Goal: Find contact information: Find contact information

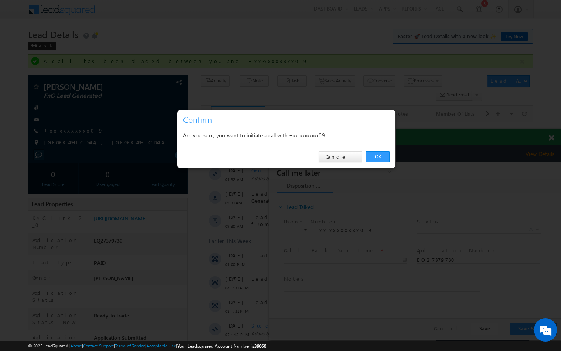
click at [380, 154] on link "OK" at bounding box center [378, 156] width 24 height 11
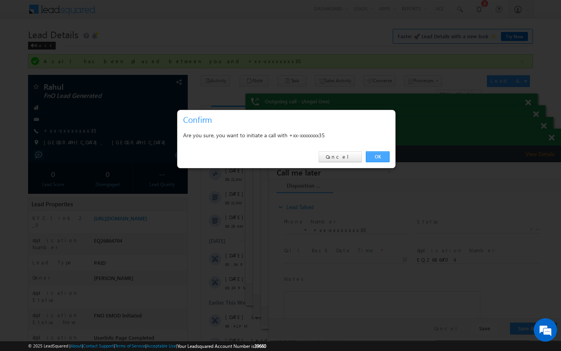
click at [374, 159] on link "OK" at bounding box center [378, 156] width 24 height 11
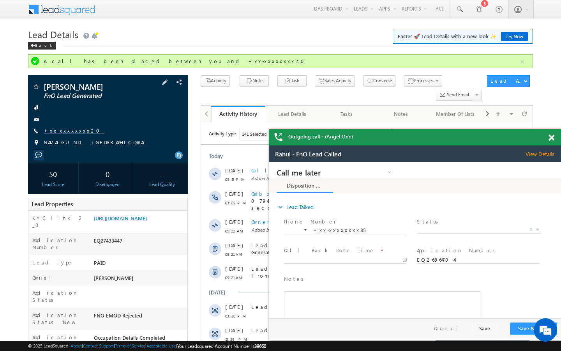
click at [70, 131] on link "+xx-xxxxxxxx20" at bounding box center [74, 130] width 61 height 7
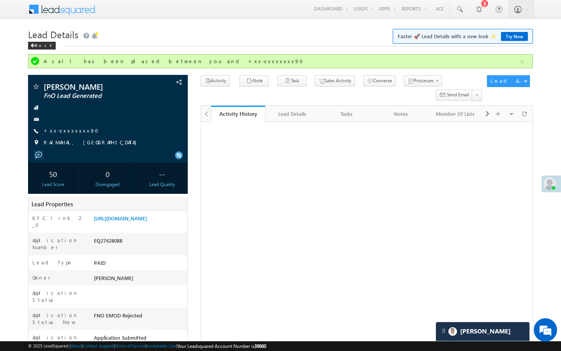
click at [74, 132] on link "+xx-xxxxxxxx90" at bounding box center [74, 130] width 60 height 7
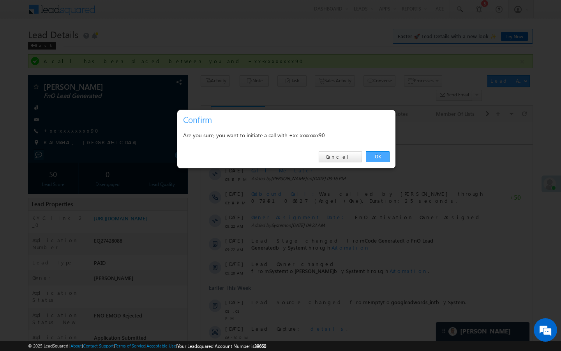
click at [374, 154] on link "OK" at bounding box center [378, 156] width 24 height 11
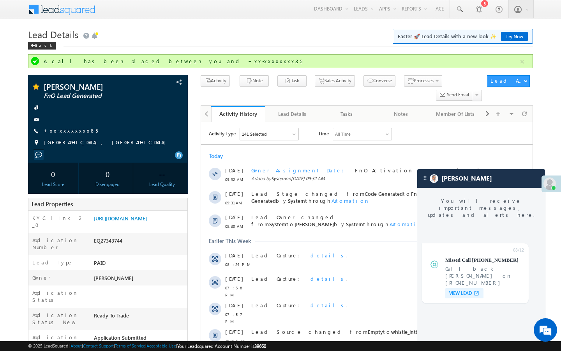
scroll to position [3176, 0]
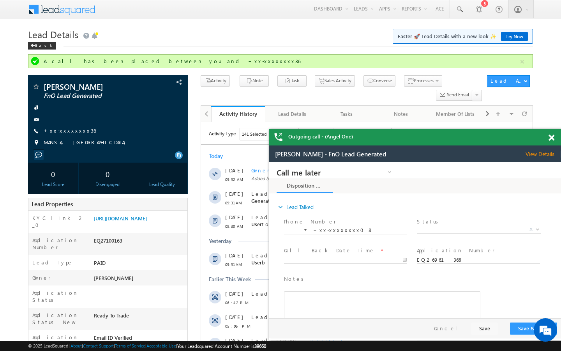
scroll to position [3176, 0]
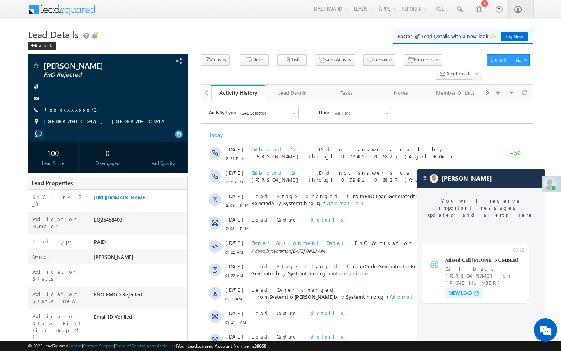
scroll to position [3176, 0]
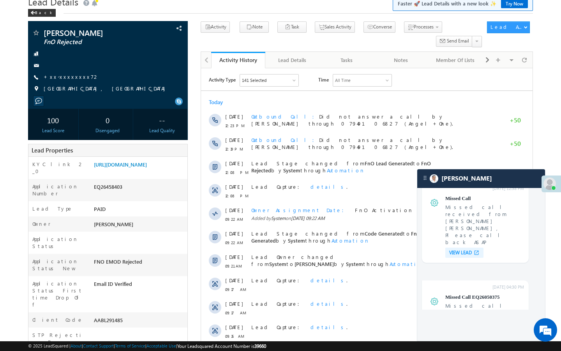
scroll to position [47, 0]
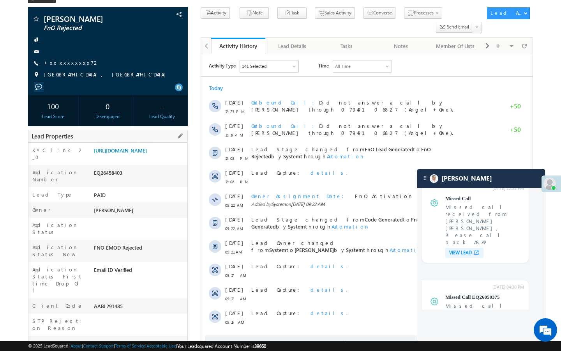
drag, startPoint x: 94, startPoint y: 291, endPoint x: 128, endPoint y: 292, distance: 34.3
click at [128, 302] on div "AABL291485" at bounding box center [139, 307] width 95 height 11
copy div "AABL291485"
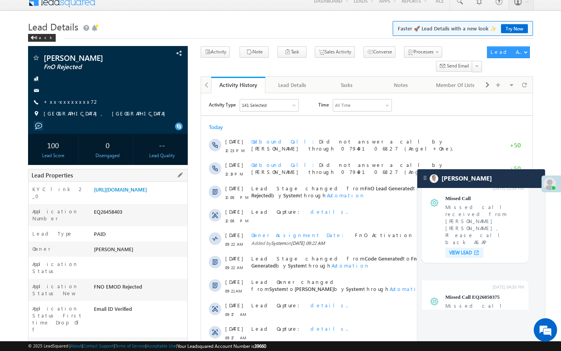
scroll to position [0, 0]
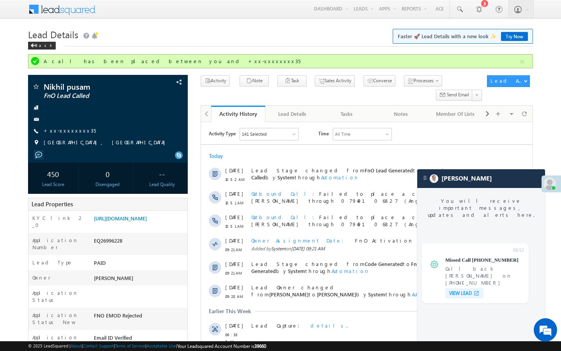
scroll to position [3401, 0]
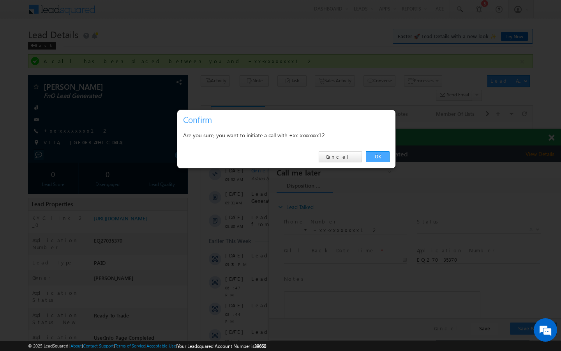
click at [376, 162] on link "OK" at bounding box center [378, 156] width 24 height 11
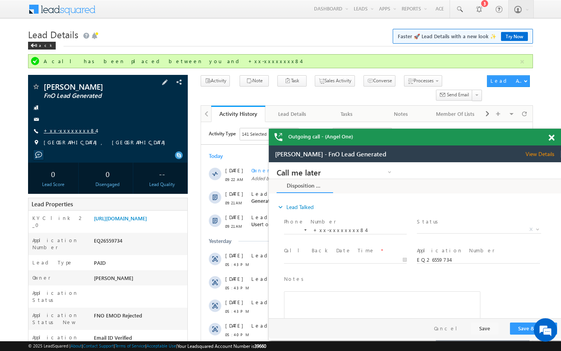
click at [70, 129] on link "+xx-xxxxxxxx84" at bounding box center [70, 130] width 53 height 7
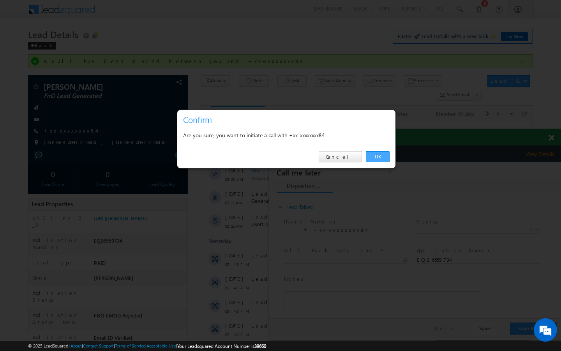
click at [385, 157] on link "OK" at bounding box center [378, 156] width 24 height 11
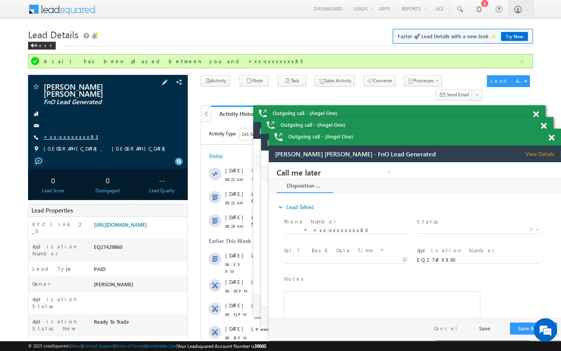
click at [64, 135] on link "+xx-xxxxxxxx83" at bounding box center [71, 136] width 55 height 7
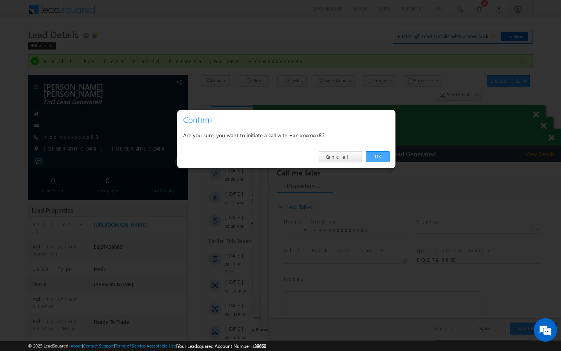
click at [374, 159] on link "OK" at bounding box center [378, 156] width 24 height 11
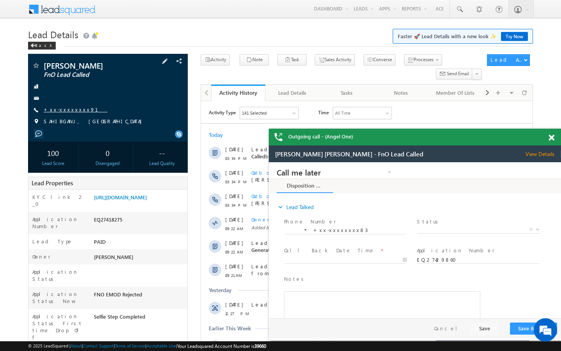
click at [63, 111] on link "+xx-xxxxxxxx91" at bounding box center [76, 109] width 64 height 7
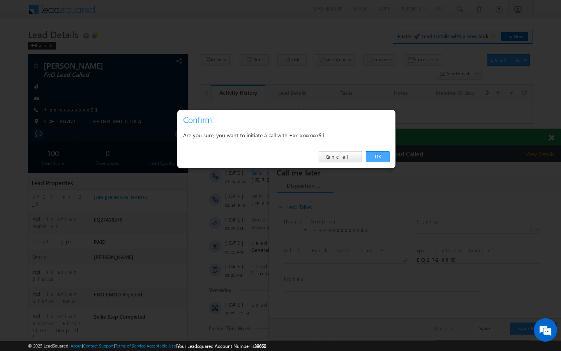
click at [381, 156] on link "OK" at bounding box center [378, 156] width 24 height 11
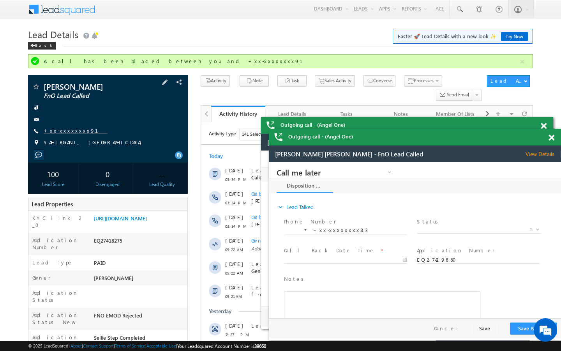
click at [73, 128] on link "+xx-xxxxxxxx91" at bounding box center [76, 130] width 64 height 7
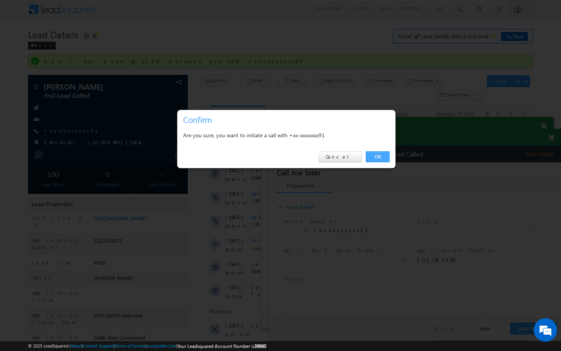
click at [379, 157] on link "OK" at bounding box center [378, 156] width 24 height 11
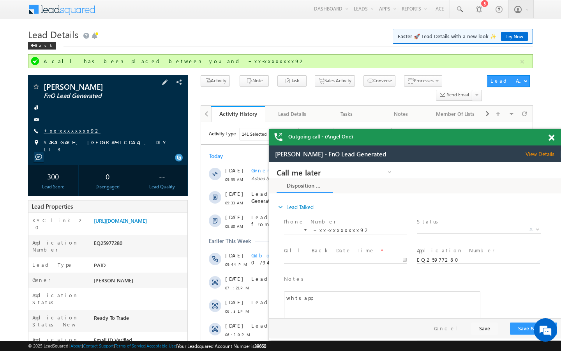
click at [70, 131] on link "+xx-xxxxxxxx92" at bounding box center [72, 130] width 57 height 7
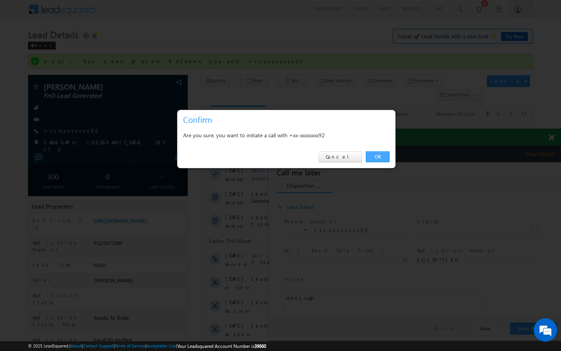
click at [384, 157] on link "OK" at bounding box center [378, 156] width 24 height 11
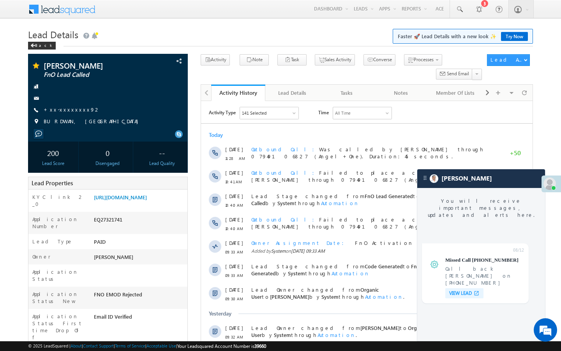
scroll to position [3176, 0]
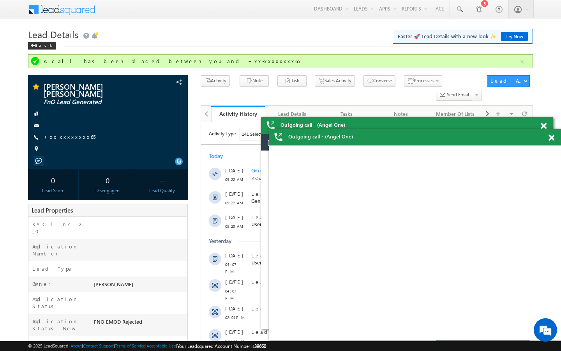
click at [73, 133] on link "+xx-xxxxxxxx65" at bounding box center [70, 136] width 52 height 7
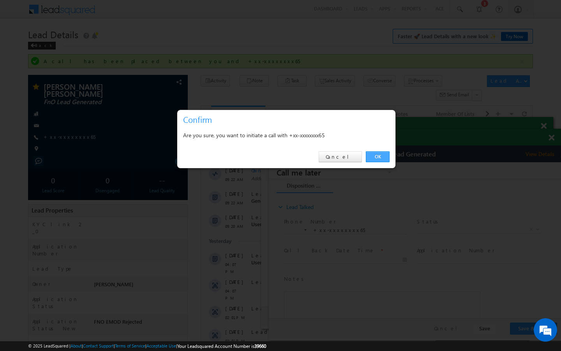
click at [373, 157] on link "OK" at bounding box center [378, 156] width 24 height 11
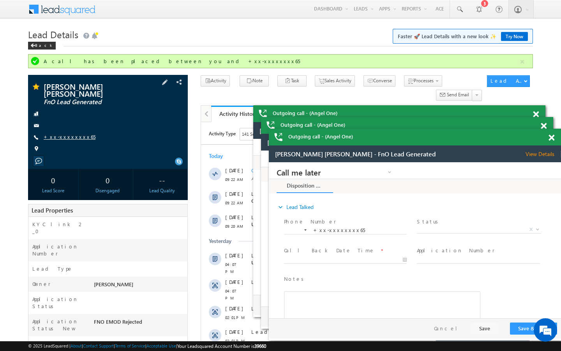
click at [72, 133] on link "+xx-xxxxxxxx65" at bounding box center [70, 136] width 52 height 7
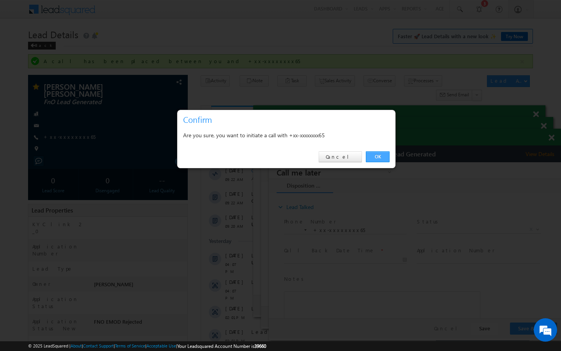
click at [378, 156] on link "OK" at bounding box center [378, 156] width 24 height 11
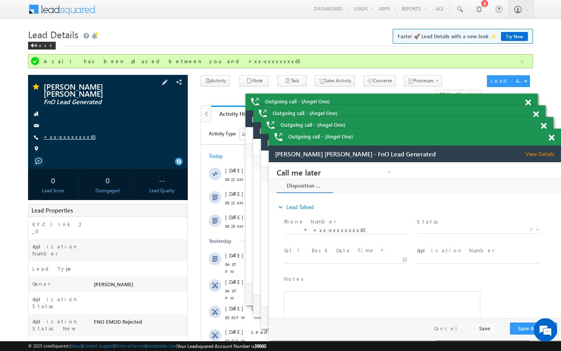
click at [67, 133] on link "+xx-xxxxxxxx65" at bounding box center [70, 136] width 52 height 7
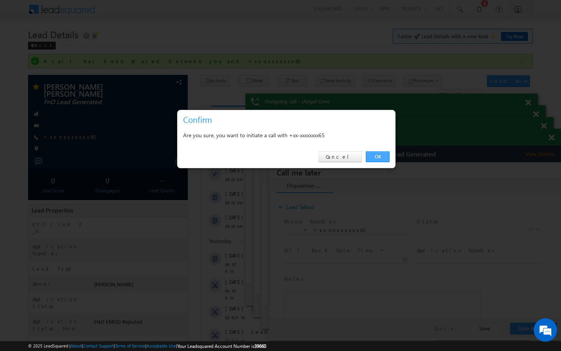
click at [371, 154] on link "OK" at bounding box center [378, 156] width 24 height 11
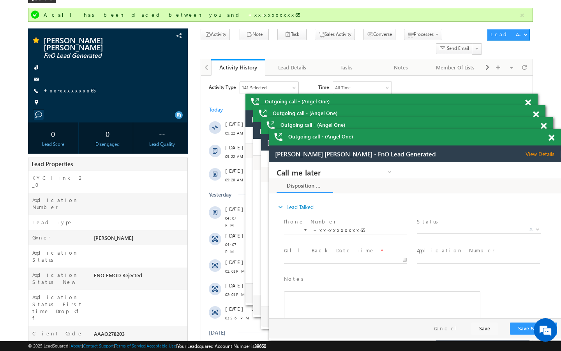
scroll to position [47, 0]
drag, startPoint x: 95, startPoint y: 285, endPoint x: 141, endPoint y: 285, distance: 46.4
click at [141, 329] on div "AAAO278203" at bounding box center [139, 334] width 95 height 11
copy div "AAAO278203"
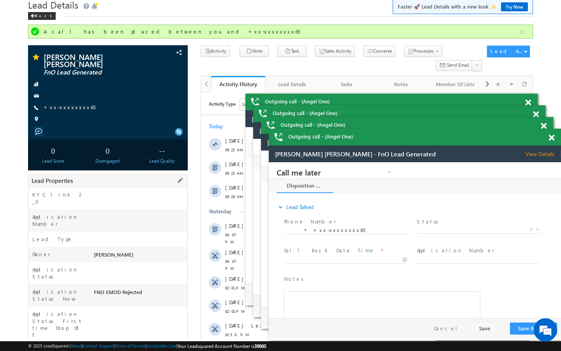
scroll to position [16, 0]
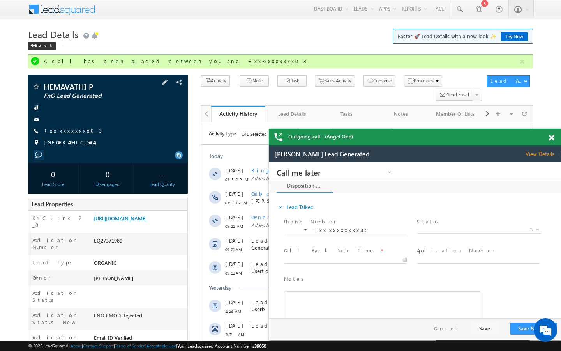
click at [65, 130] on link "+xx-xxxxxxxx03" at bounding box center [73, 130] width 58 height 7
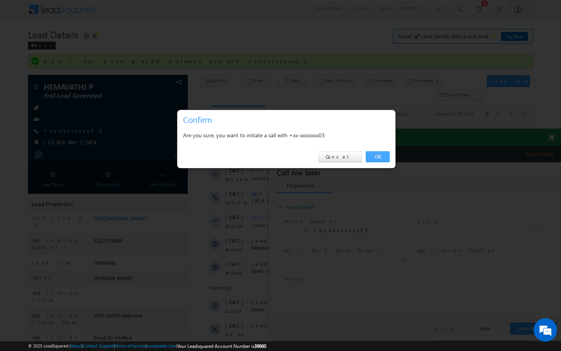
click at [378, 155] on link "OK" at bounding box center [378, 156] width 24 height 11
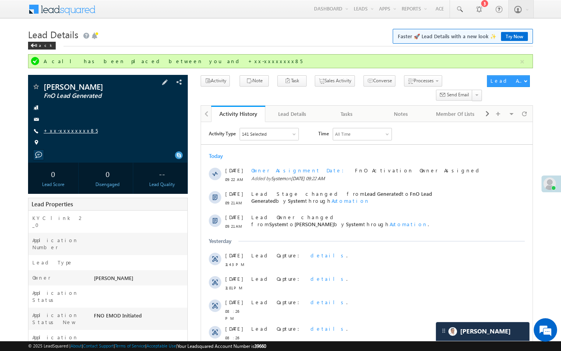
click at [69, 127] on link "+xx-xxxxxxxx85" at bounding box center [71, 130] width 54 height 7
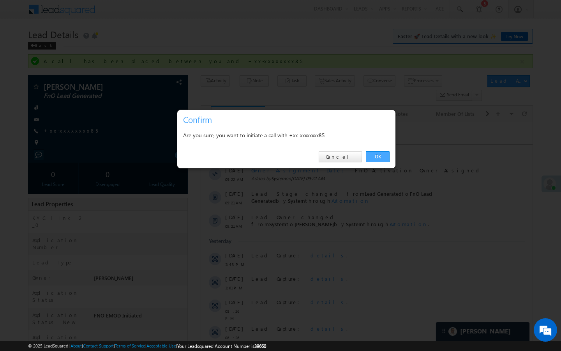
click at [371, 156] on link "OK" at bounding box center [378, 156] width 24 height 11
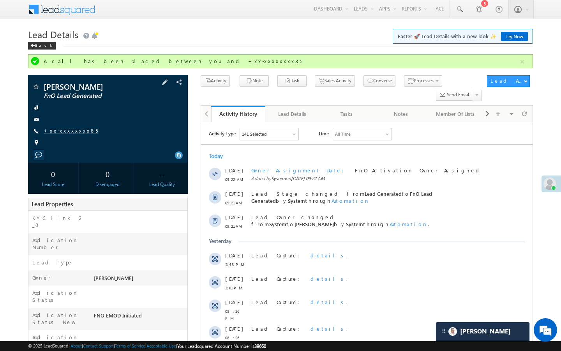
click at [69, 133] on link "+xx-xxxxxxxx85" at bounding box center [71, 130] width 54 height 7
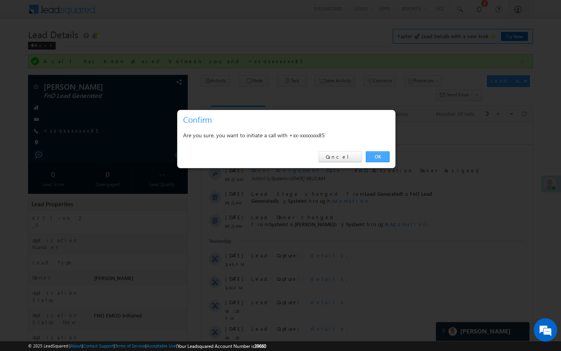
click at [374, 160] on link "OK" at bounding box center [378, 156] width 24 height 11
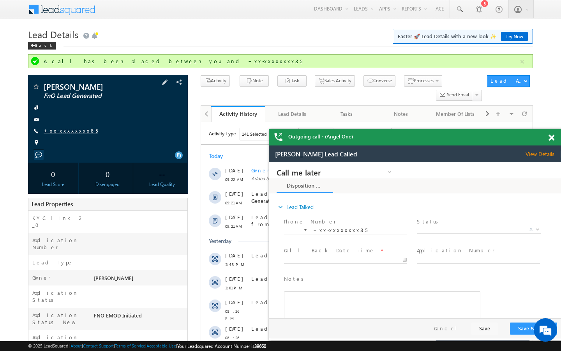
click at [66, 132] on link "+xx-xxxxxxxx85" at bounding box center [71, 130] width 54 height 7
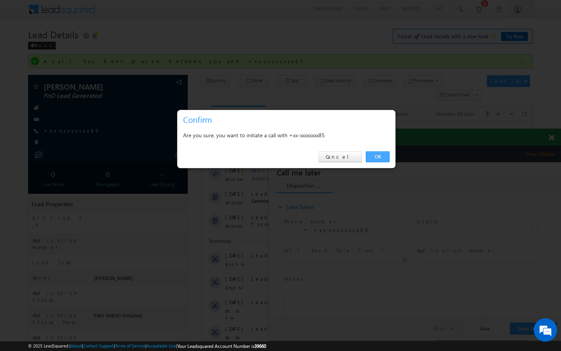
click at [368, 159] on link "OK" at bounding box center [378, 156] width 24 height 11
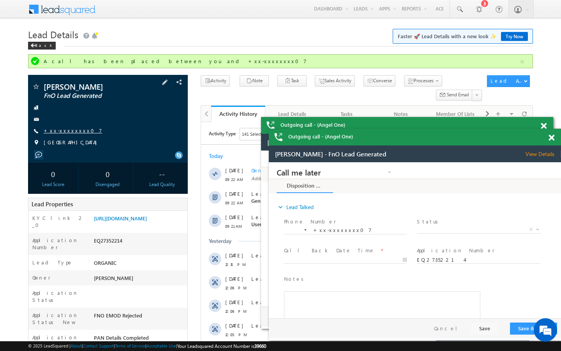
click at [71, 133] on link "+xx-xxxxxxxx07" at bounding box center [73, 130] width 58 height 7
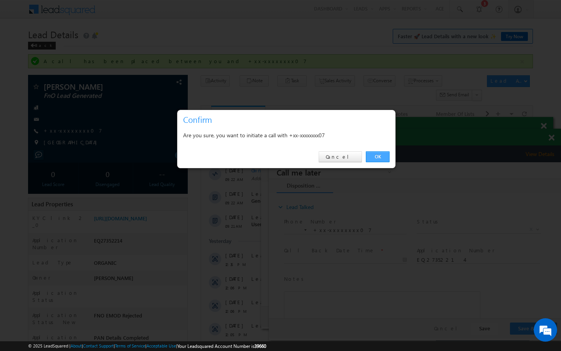
click at [385, 158] on link "OK" at bounding box center [378, 156] width 24 height 11
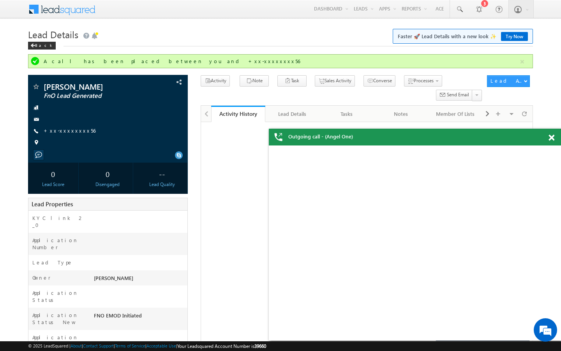
click at [71, 132] on link "+xx-xxxxxxxx56" at bounding box center [70, 130] width 52 height 7
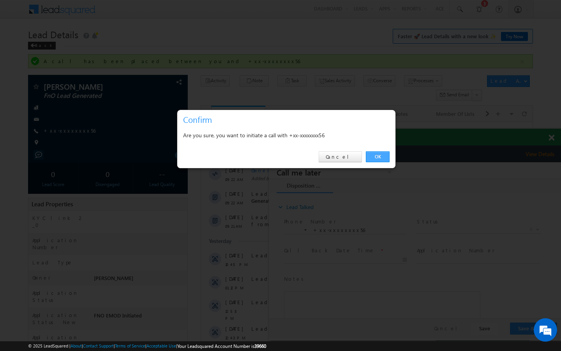
click at [376, 154] on link "OK" at bounding box center [378, 156] width 24 height 11
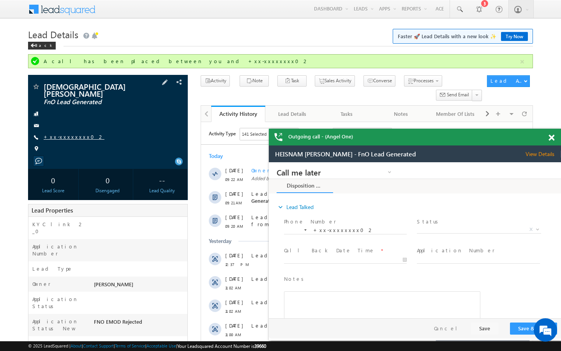
click at [71, 134] on link "+xx-xxxxxxxx02" at bounding box center [74, 136] width 61 height 7
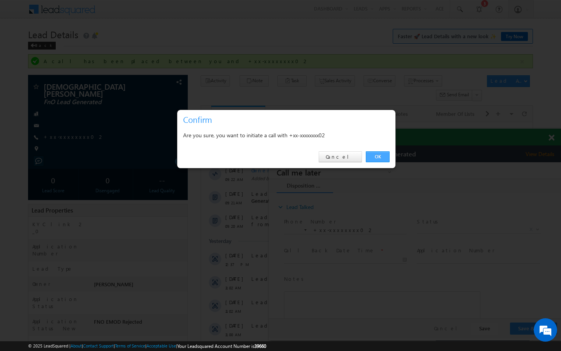
click at [380, 157] on link "OK" at bounding box center [378, 156] width 24 height 11
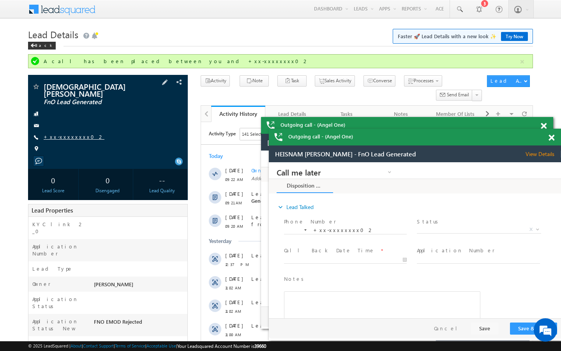
click at [70, 133] on link "+xx-xxxxxxxx02" at bounding box center [74, 136] width 61 height 7
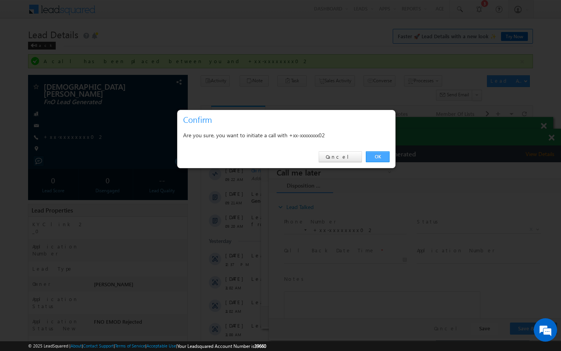
click at [374, 157] on link "OK" at bounding box center [378, 156] width 24 height 11
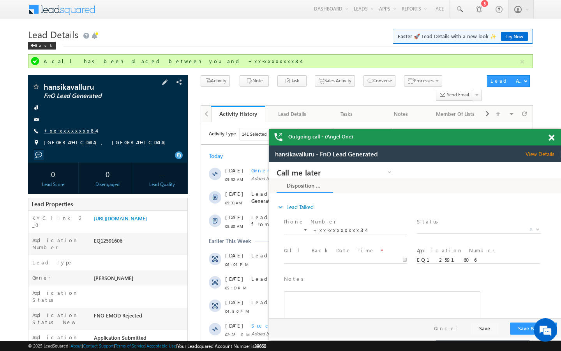
click at [72, 129] on link "+xx-xxxxxxxx84" at bounding box center [70, 130] width 53 height 7
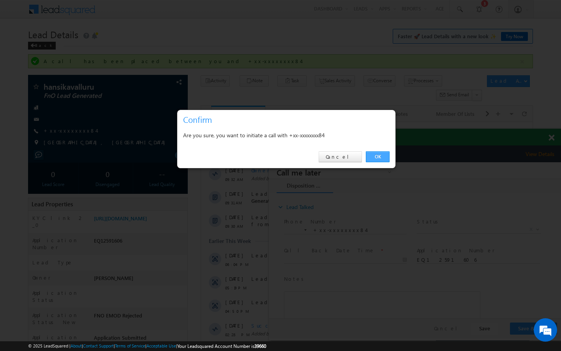
click at [382, 161] on link "OK" at bounding box center [378, 156] width 24 height 11
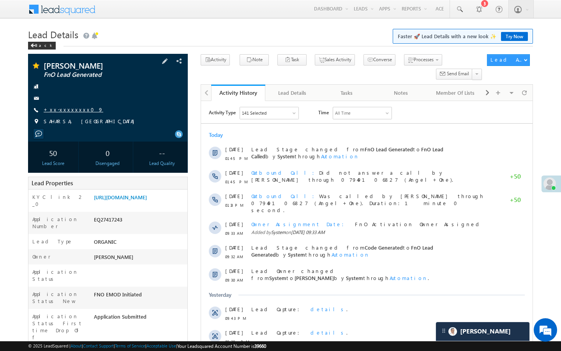
click at [69, 111] on link "+xx-xxxxxxxx09" at bounding box center [74, 109] width 60 height 7
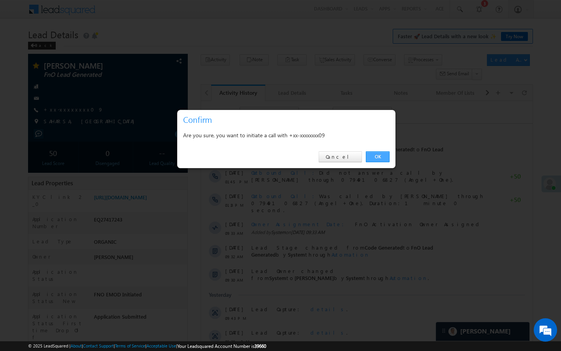
click at [377, 156] on link "OK" at bounding box center [378, 156] width 24 height 11
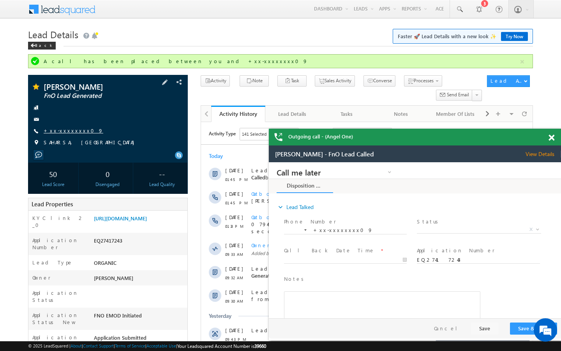
click at [65, 132] on link "+xx-xxxxxxxx09" at bounding box center [74, 130] width 60 height 7
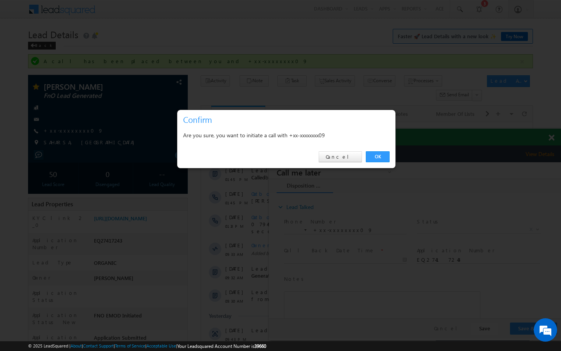
click at [390, 153] on div "OK Cancel" at bounding box center [286, 157] width 218 height 22
drag, startPoint x: 383, startPoint y: 158, endPoint x: 114, endPoint y: 12, distance: 305.9
click at [383, 158] on link "OK" at bounding box center [378, 156] width 24 height 11
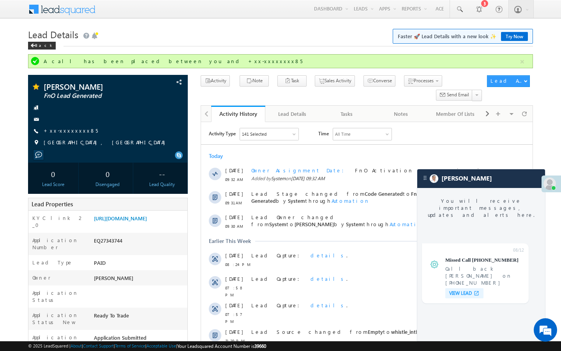
scroll to position [3247, 0]
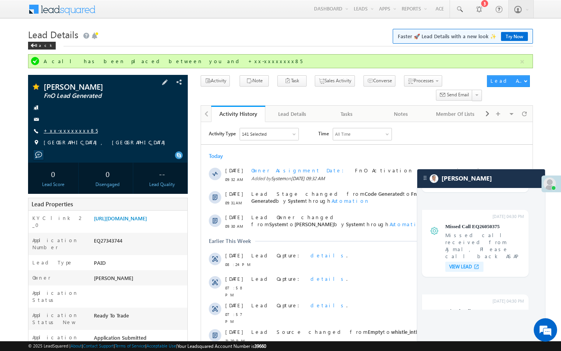
click at [73, 129] on link "+xx-xxxxxxxx85" at bounding box center [71, 130] width 54 height 7
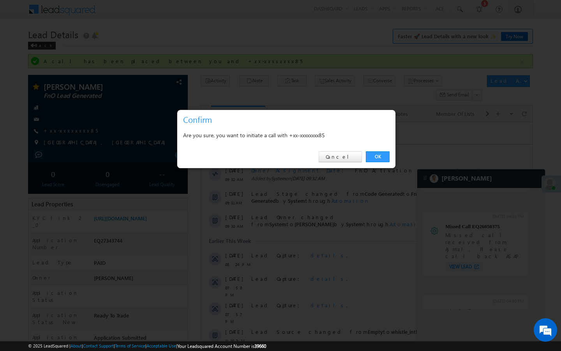
click at [161, 27] on div at bounding box center [280, 175] width 561 height 351
